Goal: Task Accomplishment & Management: Manage account settings

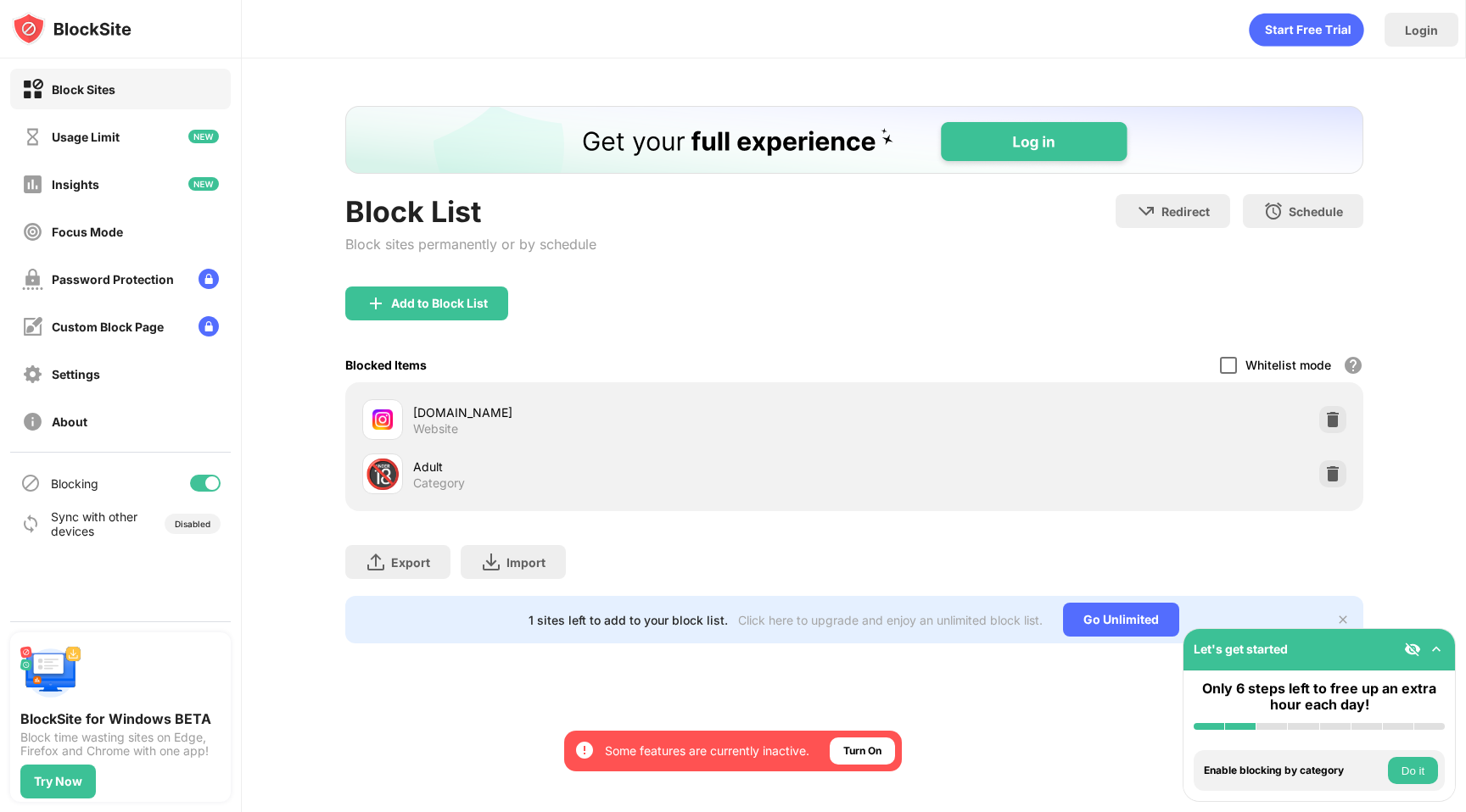
click at [1227, 359] on div at bounding box center [1227, 365] width 17 height 17
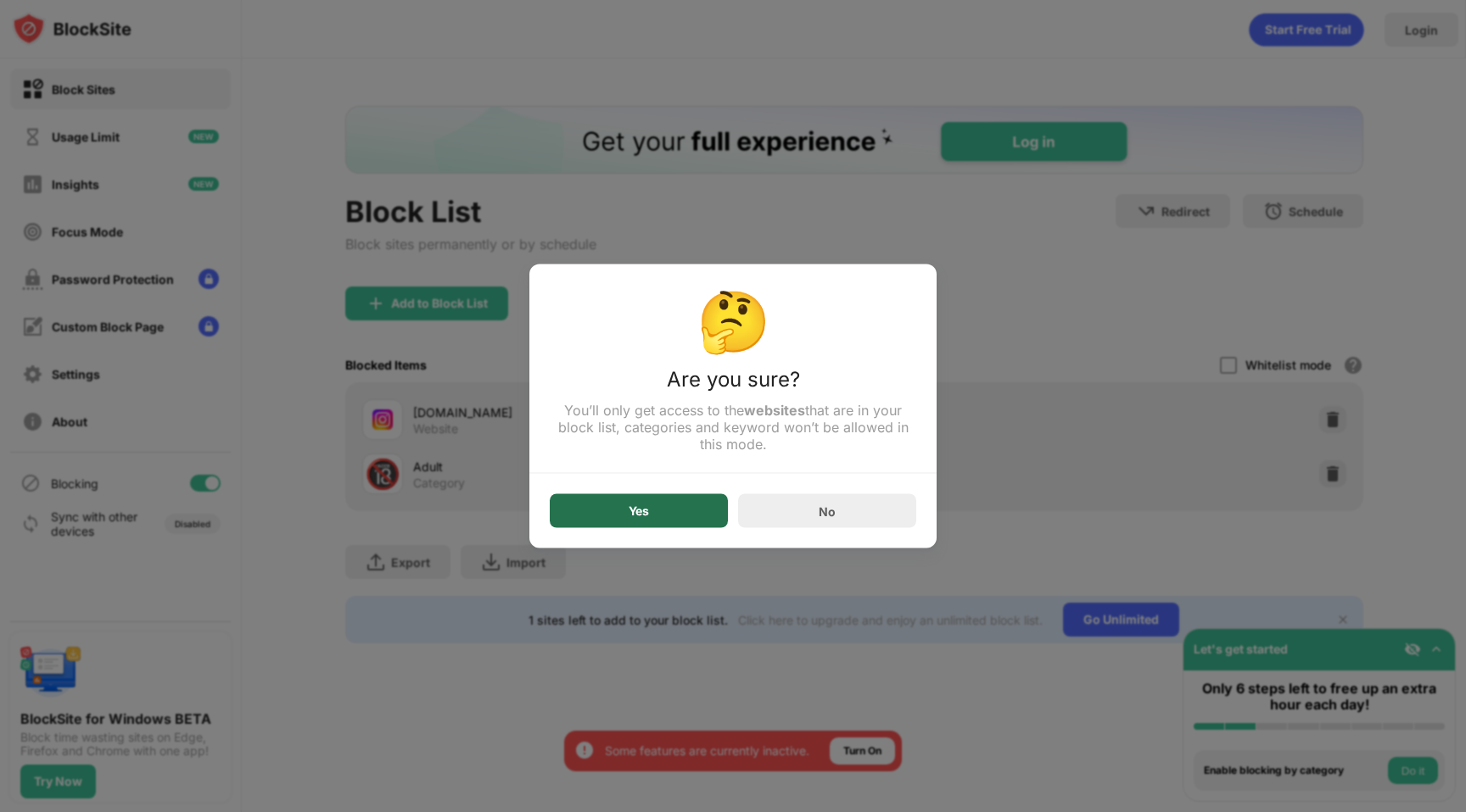
click at [673, 509] on div "Yes" at bounding box center [638, 511] width 178 height 34
